Goal: Task Accomplishment & Management: Complete application form

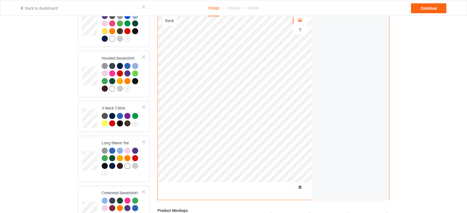
scroll to position [184, 0]
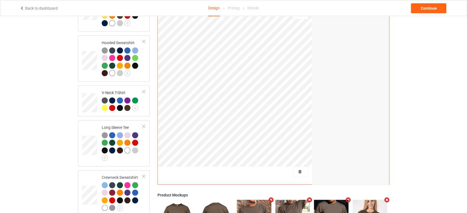
click at [302, 170] on div at bounding box center [300, 172] width 15 height 6
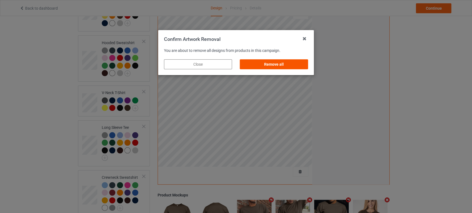
click at [286, 65] on div "Remove all" at bounding box center [274, 64] width 68 height 10
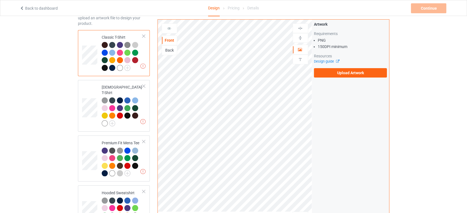
scroll to position [31, 0]
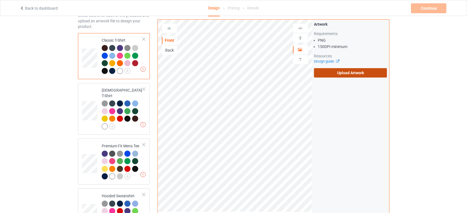
click at [323, 72] on label "Upload Artwork" at bounding box center [350, 72] width 73 height 9
click at [0, 0] on input "Upload Artwork" at bounding box center [0, 0] width 0 height 0
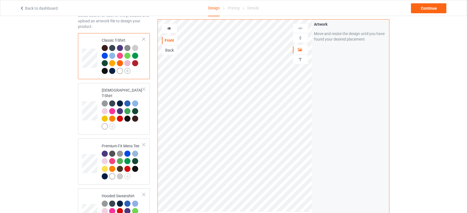
click at [127, 72] on img at bounding box center [127, 71] width 6 height 6
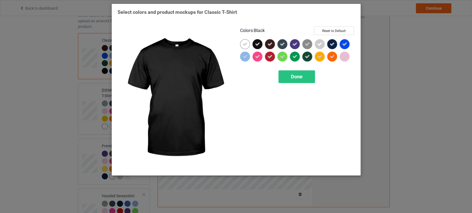
click at [260, 43] on div at bounding box center [257, 44] width 10 height 10
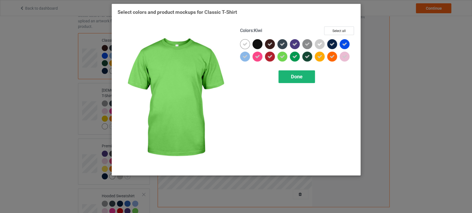
click at [290, 79] on div "Done" at bounding box center [296, 76] width 36 height 13
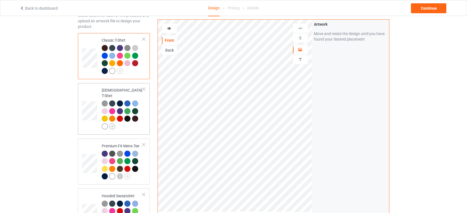
click at [112, 124] on img at bounding box center [112, 127] width 6 height 6
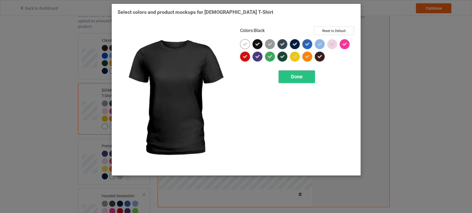
click at [258, 44] on icon at bounding box center [257, 44] width 5 height 5
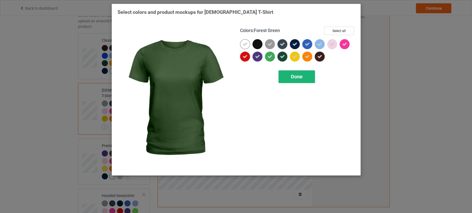
click at [289, 77] on div "Done" at bounding box center [296, 76] width 36 height 13
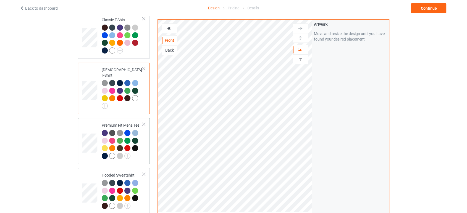
scroll to position [61, 0]
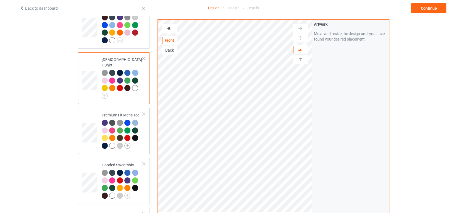
click at [129, 143] on img at bounding box center [127, 146] width 6 height 6
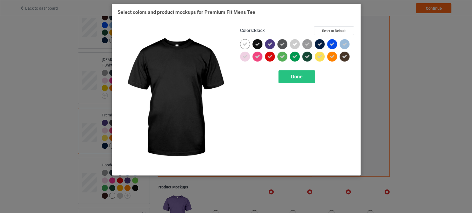
click at [257, 46] on icon at bounding box center [257, 44] width 5 height 5
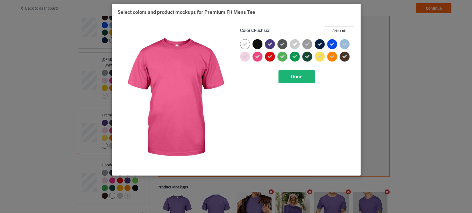
click at [301, 77] on span "Done" at bounding box center [297, 77] width 12 height 6
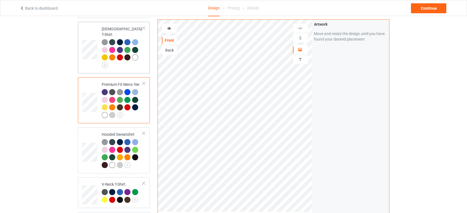
scroll to position [123, 0]
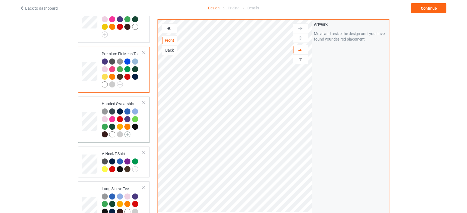
click at [129, 132] on img at bounding box center [127, 135] width 6 height 6
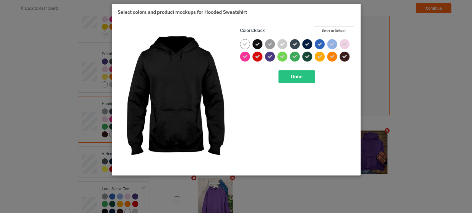
click at [256, 42] on icon at bounding box center [257, 44] width 5 height 5
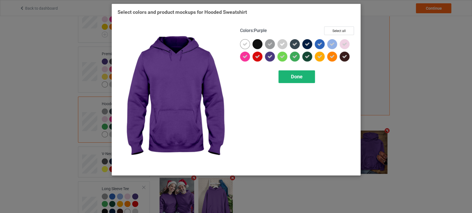
click at [293, 80] on div "Done" at bounding box center [296, 76] width 36 height 13
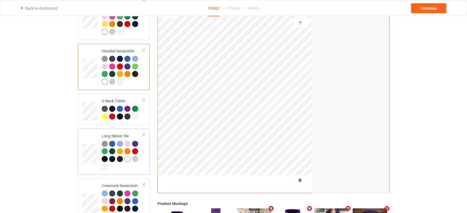
scroll to position [184, 0]
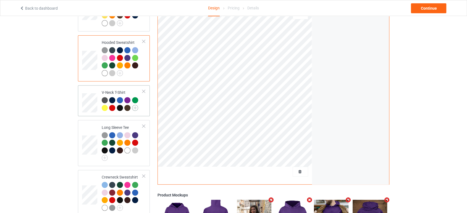
click at [134, 105] on img at bounding box center [135, 108] width 6 height 6
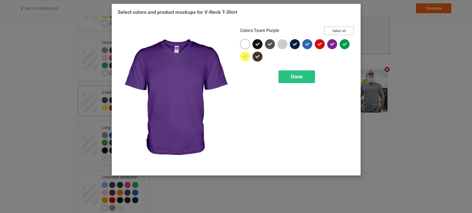
click at [344, 33] on button "Select all" at bounding box center [339, 31] width 30 height 9
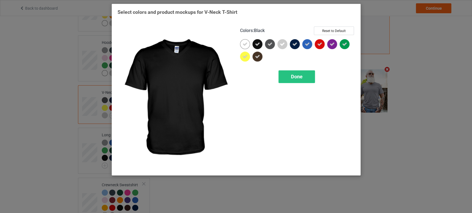
click at [259, 45] on icon at bounding box center [257, 44] width 5 height 5
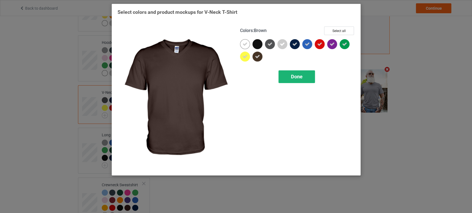
click at [291, 78] on span "Done" at bounding box center [297, 77] width 12 height 6
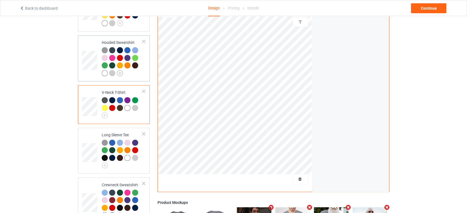
click at [121, 70] on img at bounding box center [120, 73] width 6 height 6
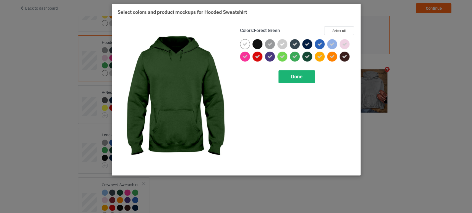
click at [304, 77] on div "Done" at bounding box center [296, 76] width 36 height 13
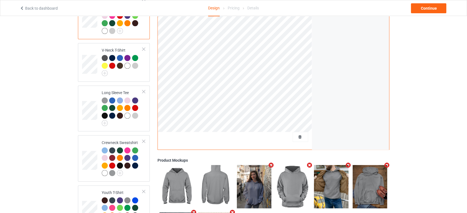
scroll to position [245, 0]
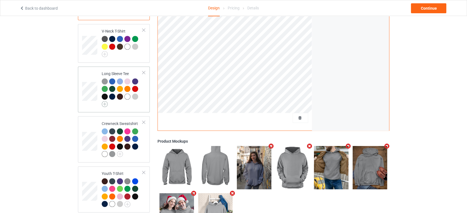
click at [104, 101] on img at bounding box center [105, 104] width 6 height 6
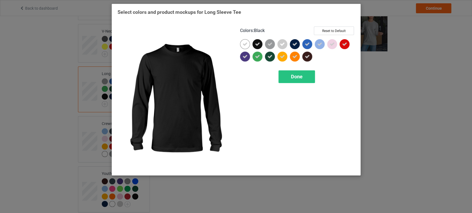
click at [253, 41] on div at bounding box center [257, 44] width 10 height 10
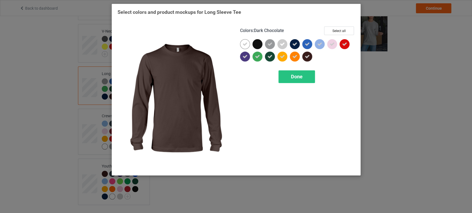
click at [306, 54] on icon at bounding box center [307, 56] width 5 height 5
click at [299, 77] on span "Done" at bounding box center [297, 77] width 12 height 6
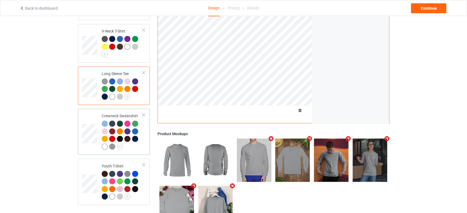
scroll to position [270, 0]
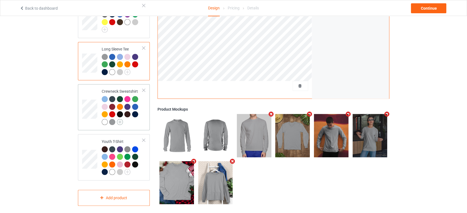
click at [121, 120] on img at bounding box center [120, 122] width 6 height 6
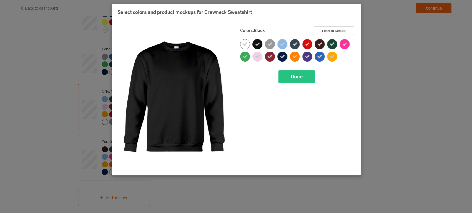
click at [258, 44] on icon at bounding box center [257, 44] width 5 height 5
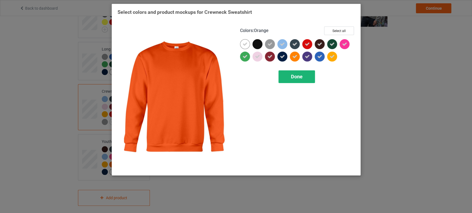
click at [293, 76] on span "Done" at bounding box center [297, 77] width 12 height 6
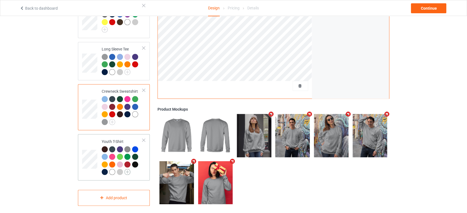
click at [126, 169] on img at bounding box center [127, 172] width 6 height 6
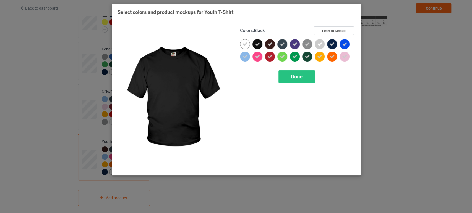
click at [259, 45] on icon at bounding box center [257, 44] width 5 height 5
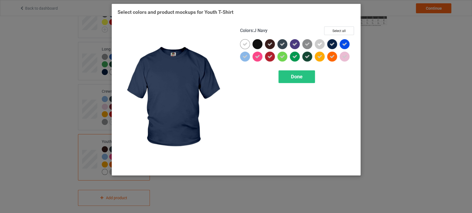
click at [329, 45] on icon at bounding box center [331, 44] width 5 height 5
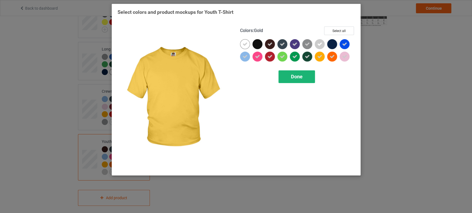
click at [307, 75] on div "Done" at bounding box center [296, 76] width 36 height 13
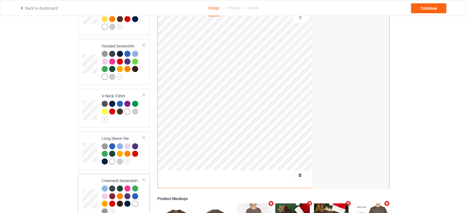
scroll to position [178, 0]
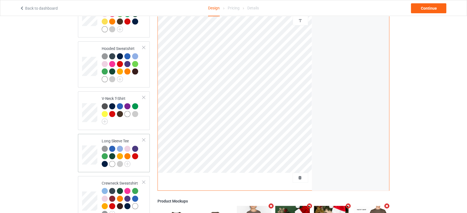
click at [130, 159] on div at bounding box center [122, 157] width 41 height 23
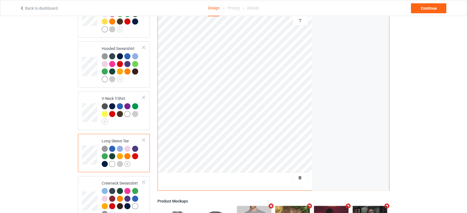
click at [129, 161] on img at bounding box center [127, 164] width 6 height 6
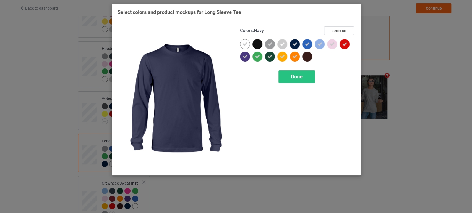
click at [294, 43] on icon at bounding box center [294, 44] width 5 height 5
click at [295, 44] on div at bounding box center [295, 44] width 10 height 10
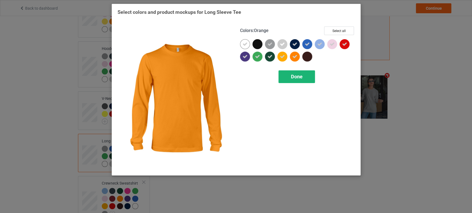
click at [292, 83] on div "Done" at bounding box center [296, 76] width 36 height 13
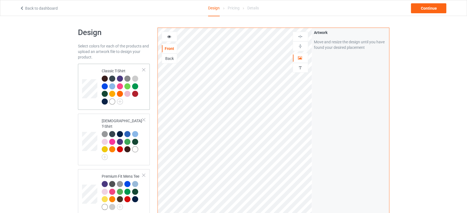
click at [94, 77] on td at bounding box center [90, 87] width 17 height 42
click at [118, 95] on div at bounding box center [120, 94] width 6 height 6
click at [111, 100] on div at bounding box center [112, 102] width 6 height 6
click at [121, 96] on div at bounding box center [120, 94] width 6 height 6
click at [298, 47] on img at bounding box center [300, 46] width 5 height 5
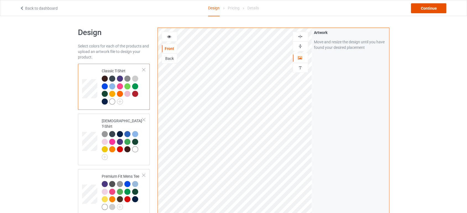
click at [414, 9] on div "Continue" at bounding box center [428, 8] width 35 height 10
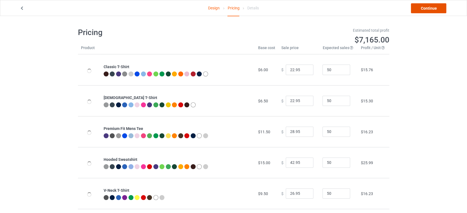
click at [416, 8] on link "Continue" at bounding box center [428, 8] width 35 height 10
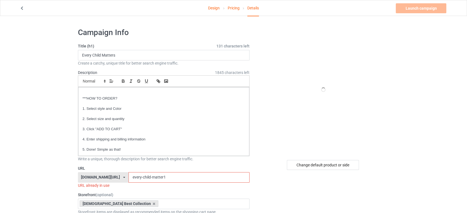
click at [172, 178] on input "every-child-matter1" at bounding box center [189, 177] width 121 height 11
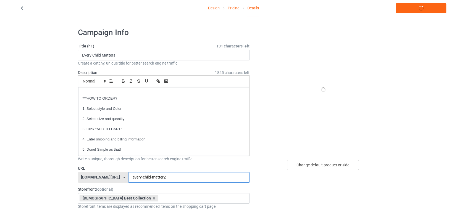
type input "every-child-matter2"
click at [314, 165] on div "Change default product or side" at bounding box center [323, 165] width 72 height 10
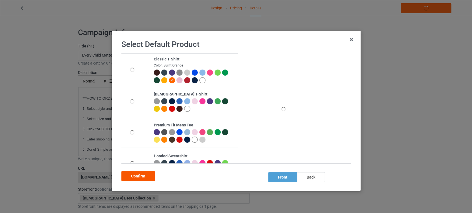
click at [140, 180] on div "Confirm" at bounding box center [137, 176] width 33 height 10
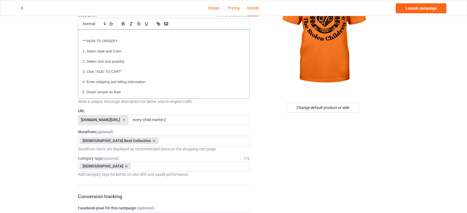
scroll to position [61, 0]
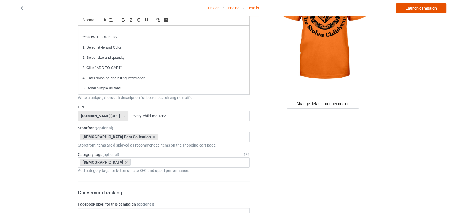
click at [418, 9] on link "Launch campaign" at bounding box center [421, 8] width 51 height 10
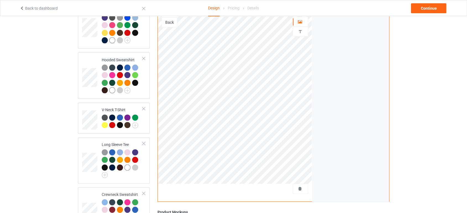
scroll to position [215, 0]
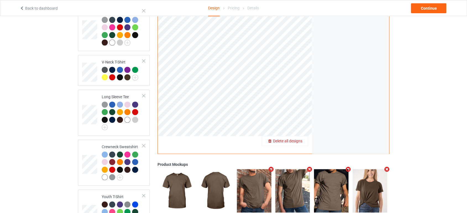
click at [304, 138] on div "Delete all designs" at bounding box center [285, 141] width 46 height 6
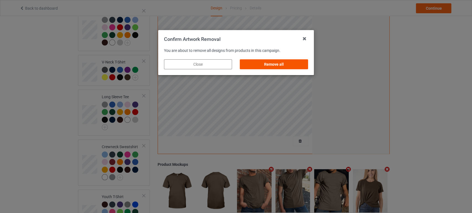
click at [284, 64] on div "Remove all" at bounding box center [274, 64] width 68 height 10
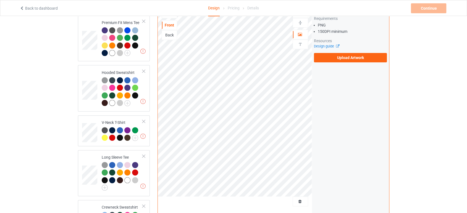
scroll to position [92, 0]
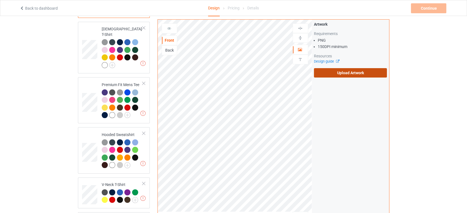
click at [329, 74] on label "Upload Artwork" at bounding box center [350, 72] width 73 height 9
click at [0, 0] on input "Upload Artwork" at bounding box center [0, 0] width 0 height 0
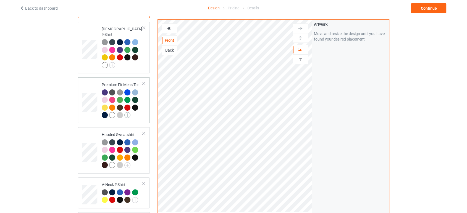
click at [128, 112] on img at bounding box center [127, 115] width 6 height 6
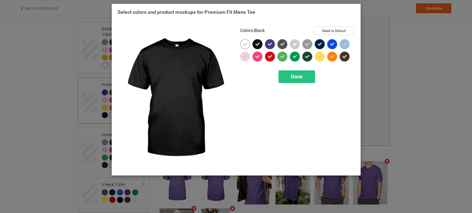
click at [261, 42] on div at bounding box center [257, 44] width 10 height 10
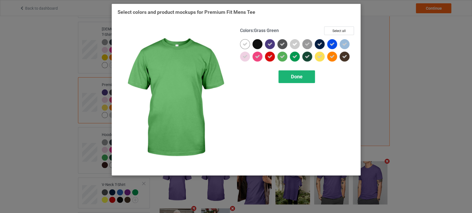
click at [307, 78] on div "Done" at bounding box center [296, 76] width 36 height 13
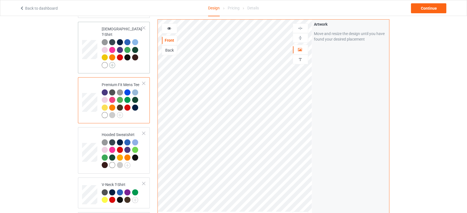
click at [111, 62] on img at bounding box center [112, 65] width 6 height 6
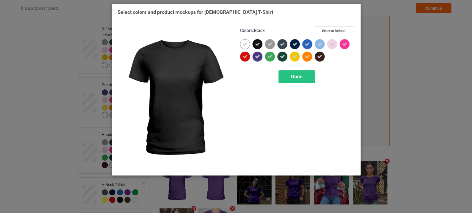
drag, startPoint x: 258, startPoint y: 43, endPoint x: 285, endPoint y: 61, distance: 32.5
click at [258, 43] on icon at bounding box center [257, 44] width 5 height 5
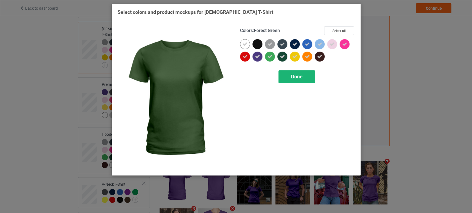
click at [306, 77] on div "Done" at bounding box center [296, 76] width 36 height 13
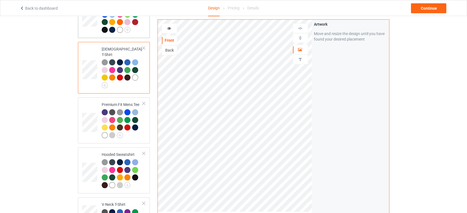
scroll to position [31, 0]
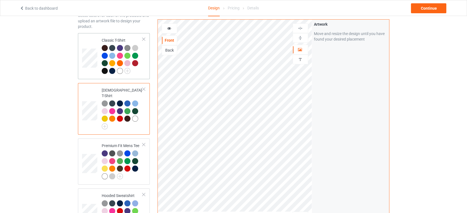
click at [124, 68] on div at bounding box center [121, 72] width 8 height 8
click at [129, 71] on img at bounding box center [127, 71] width 6 height 6
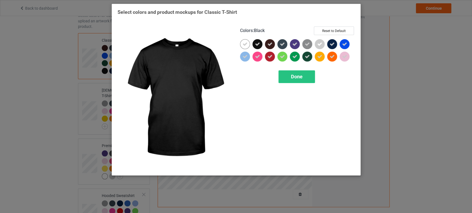
click at [255, 45] on icon at bounding box center [257, 44] width 5 height 5
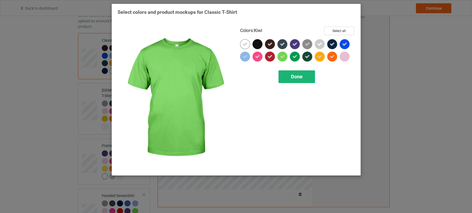
click at [290, 74] on div "Done" at bounding box center [296, 76] width 36 height 13
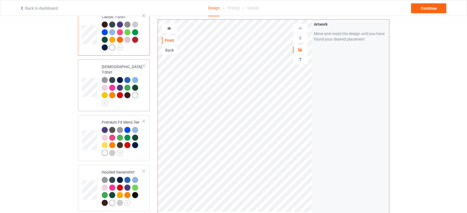
scroll to position [92, 0]
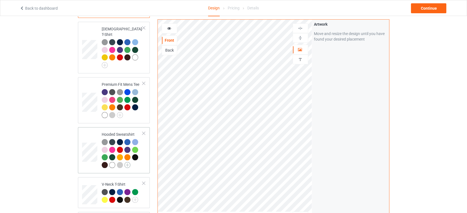
click at [129, 162] on img at bounding box center [127, 165] width 6 height 6
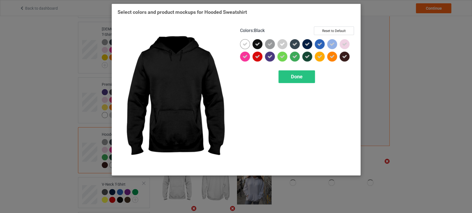
click at [254, 46] on div at bounding box center [257, 44] width 10 height 10
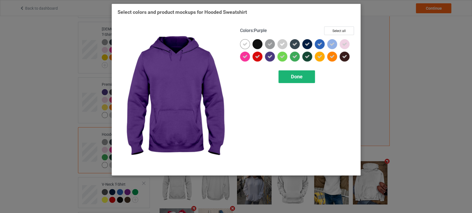
click at [291, 78] on span "Done" at bounding box center [297, 77] width 12 height 6
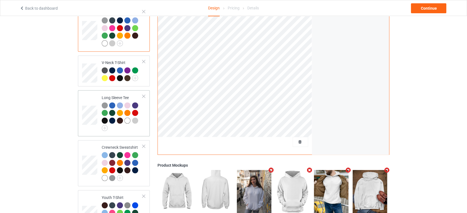
scroll to position [215, 0]
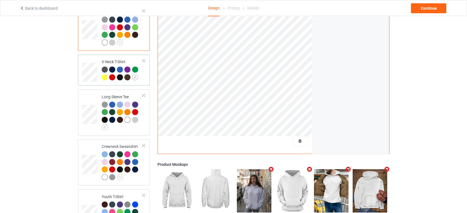
click at [134, 74] on img at bounding box center [135, 77] width 6 height 6
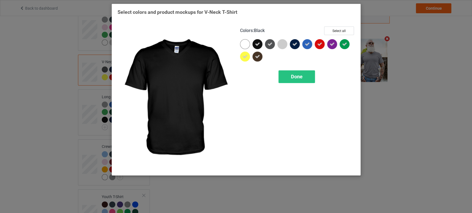
click at [260, 47] on div at bounding box center [257, 44] width 10 height 10
click at [287, 78] on div "Done" at bounding box center [296, 76] width 36 height 13
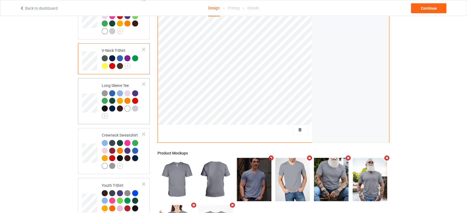
scroll to position [245, 0]
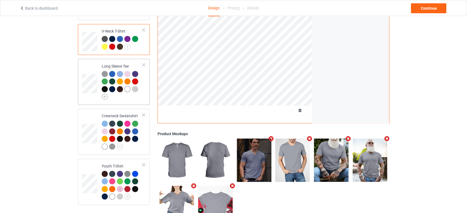
click at [104, 94] on img at bounding box center [105, 97] width 6 height 6
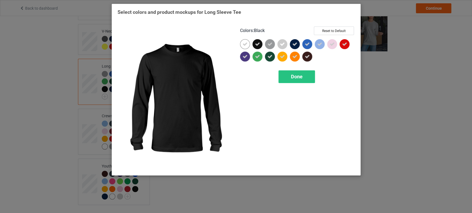
click at [261, 43] on div at bounding box center [257, 44] width 10 height 10
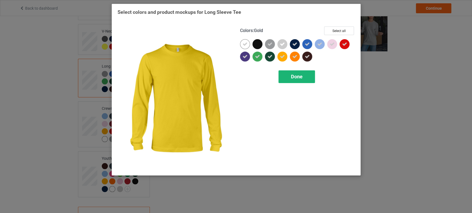
click at [293, 78] on span "Done" at bounding box center [297, 77] width 12 height 6
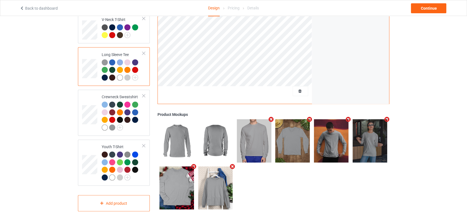
scroll to position [263, 0]
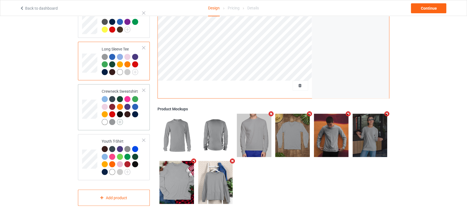
click at [121, 119] on img at bounding box center [120, 122] width 6 height 6
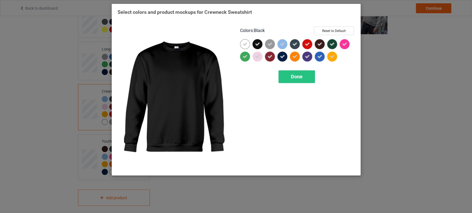
click at [256, 42] on icon at bounding box center [257, 44] width 5 height 5
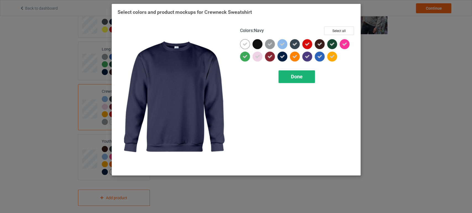
click at [292, 78] on span "Done" at bounding box center [297, 77] width 12 height 6
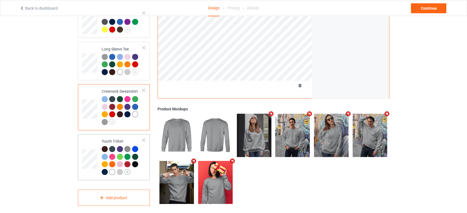
click at [129, 169] on img at bounding box center [127, 172] width 6 height 6
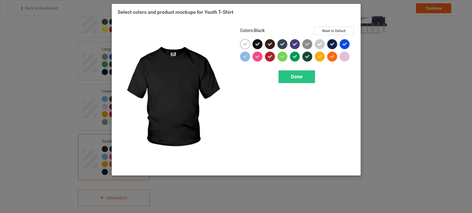
click at [261, 41] on div at bounding box center [257, 44] width 10 height 10
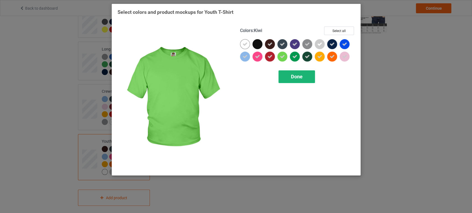
click at [293, 80] on div "Done" at bounding box center [296, 76] width 36 height 13
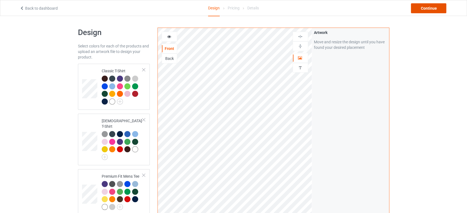
click at [416, 8] on div "Continue" at bounding box center [428, 8] width 35 height 10
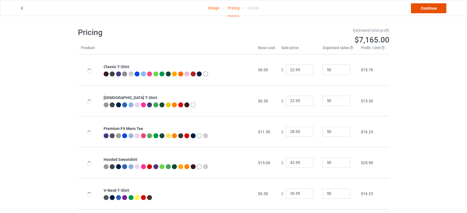
click at [416, 7] on link "Continue" at bounding box center [428, 8] width 35 height 10
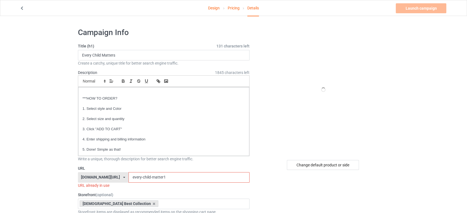
click at [193, 177] on input "every-child-matter1" at bounding box center [189, 177] width 121 height 11
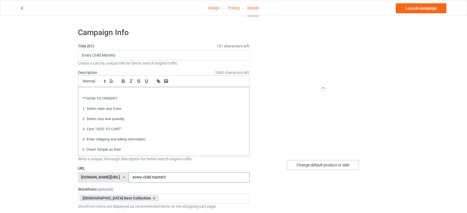
type input "every-child-matter3"
click at [324, 168] on div "Change default product or side" at bounding box center [323, 165] width 72 height 10
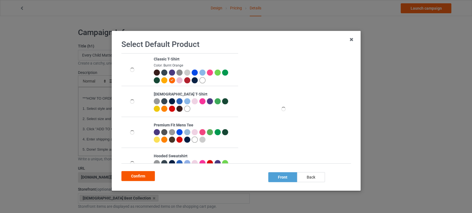
click at [141, 174] on div "Confirm" at bounding box center [137, 176] width 33 height 10
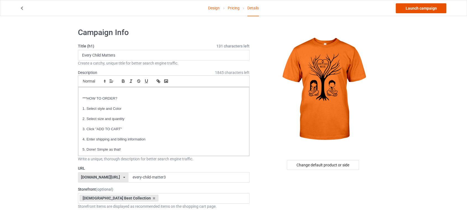
click at [418, 7] on link "Launch campaign" at bounding box center [421, 8] width 51 height 10
